Goal: Task Accomplishment & Management: Manage account settings

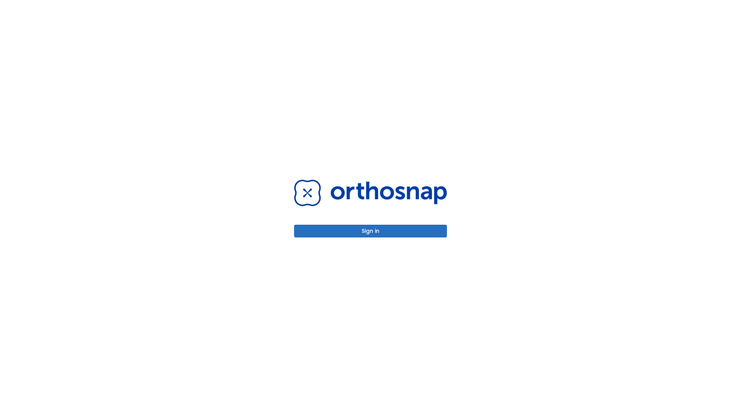
click at [370, 231] on button "Sign in" at bounding box center [370, 231] width 153 height 13
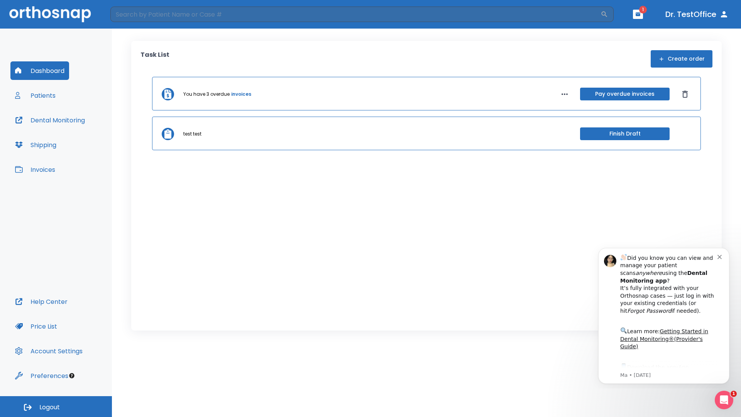
click at [56, 406] on span "Logout" at bounding box center [49, 407] width 20 height 8
